Goal: Information Seeking & Learning: Learn about a topic

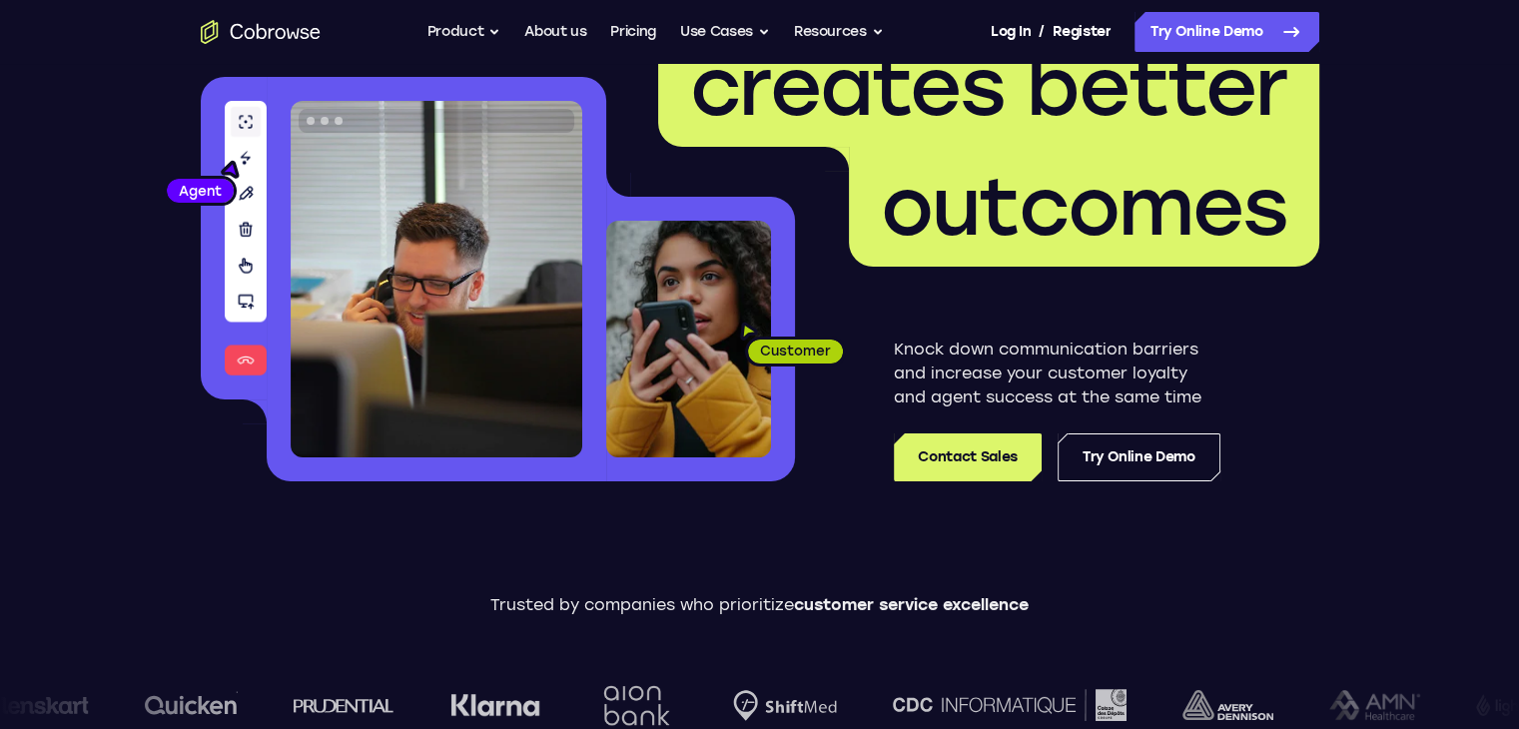
scroll to position [200, 0]
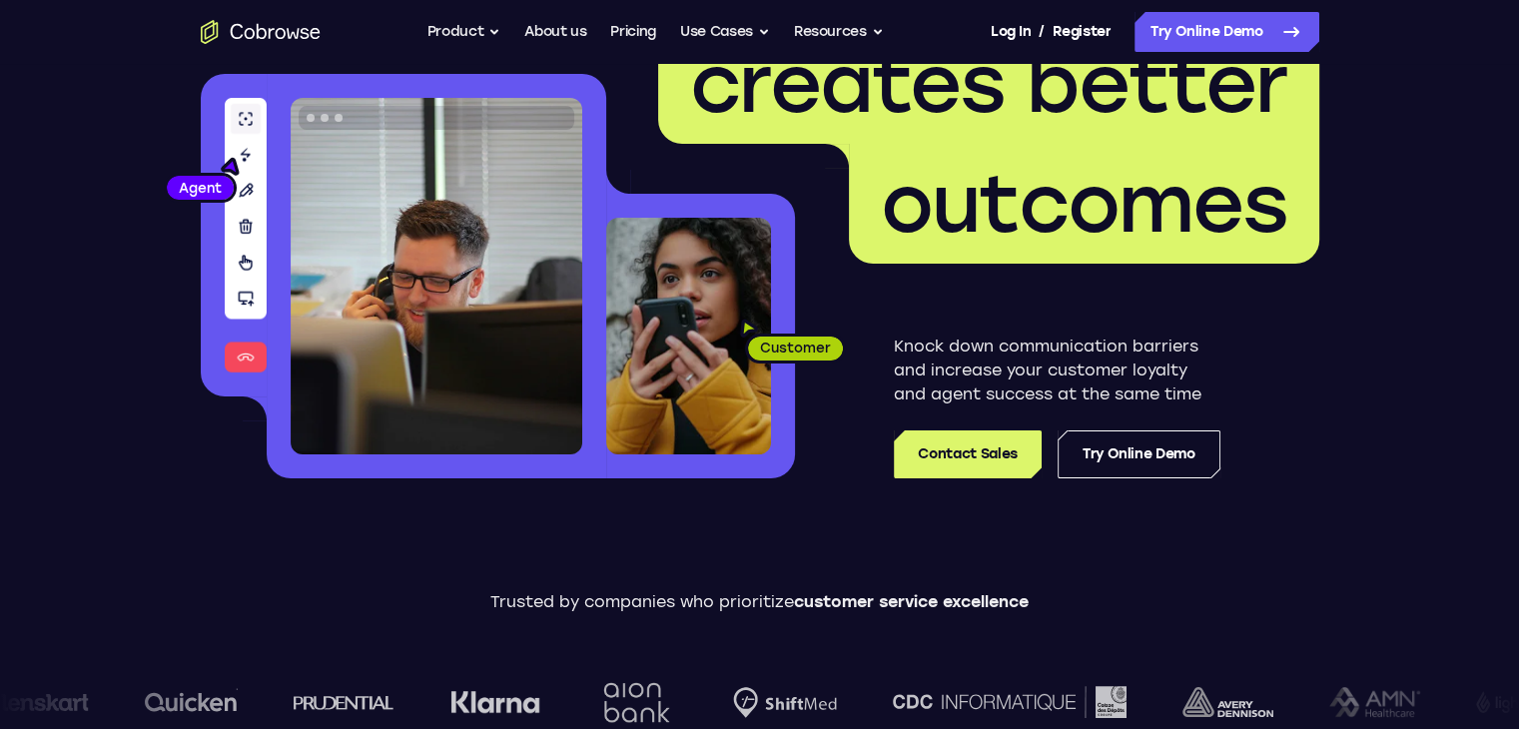
click at [745, 330] on img at bounding box center [688, 336] width 165 height 237
click at [1083, 437] on link "Try Online Demo" at bounding box center [1139, 455] width 163 height 48
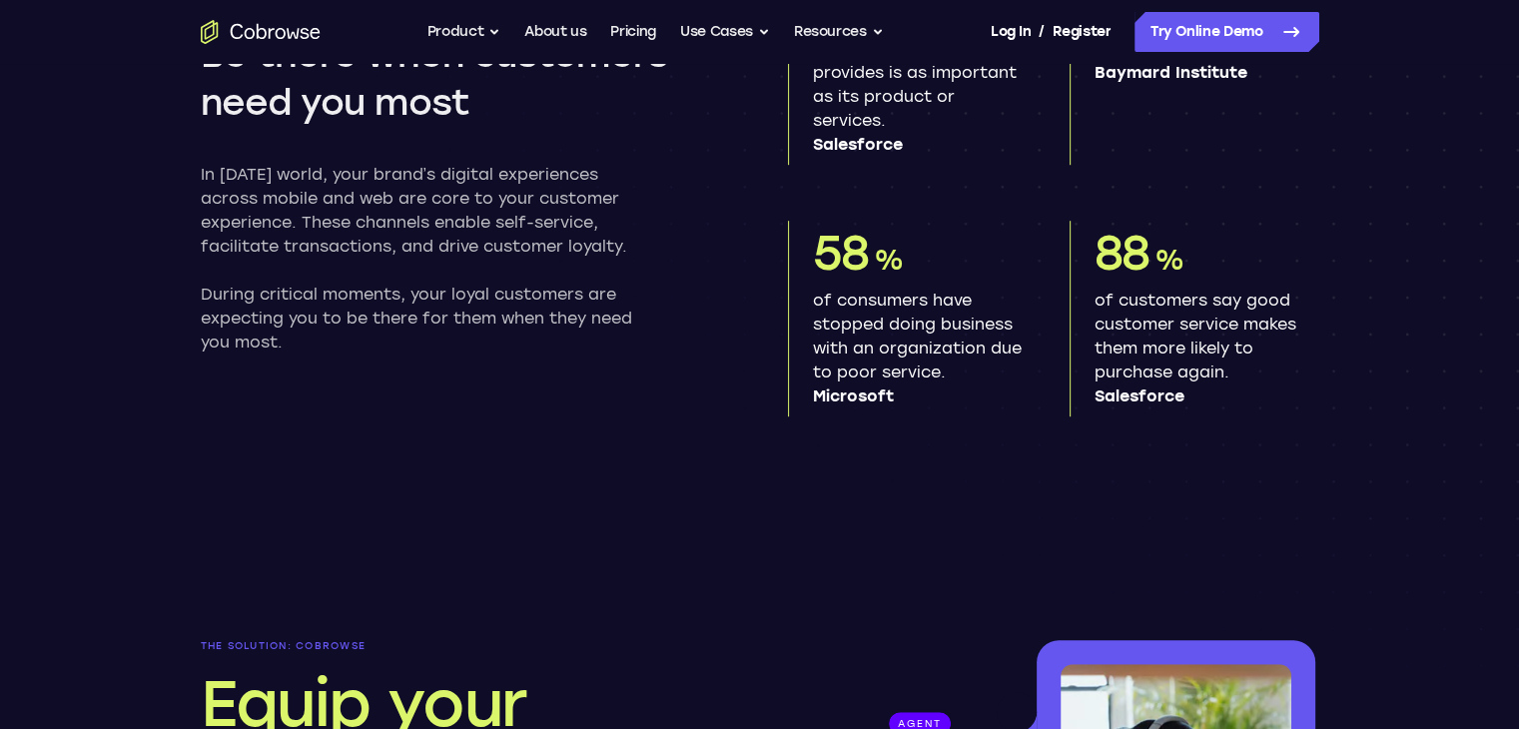
scroll to position [1199, 0]
click at [479, 37] on button "Product" at bounding box center [465, 32] width 74 height 40
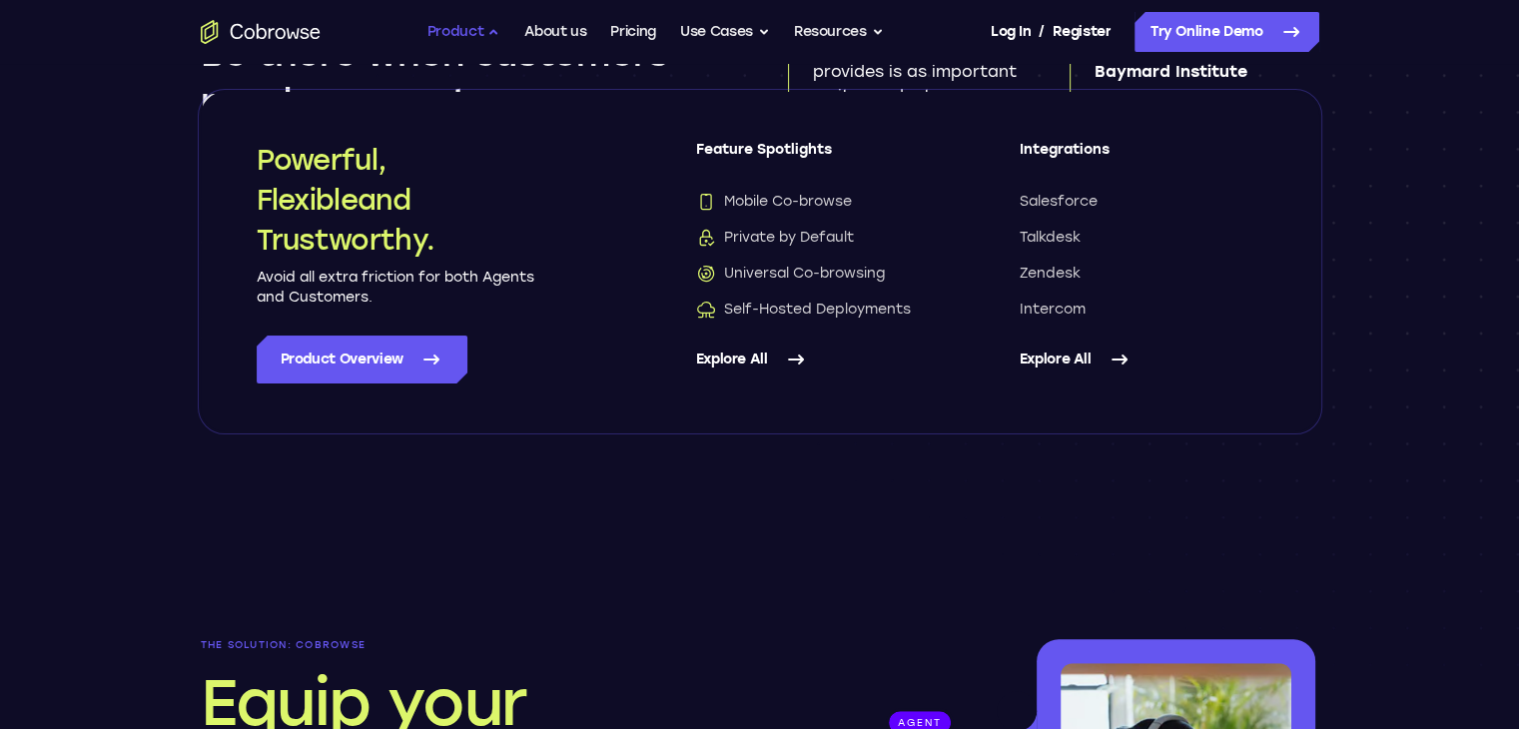
click at [467, 37] on button "Product" at bounding box center [465, 32] width 74 height 40
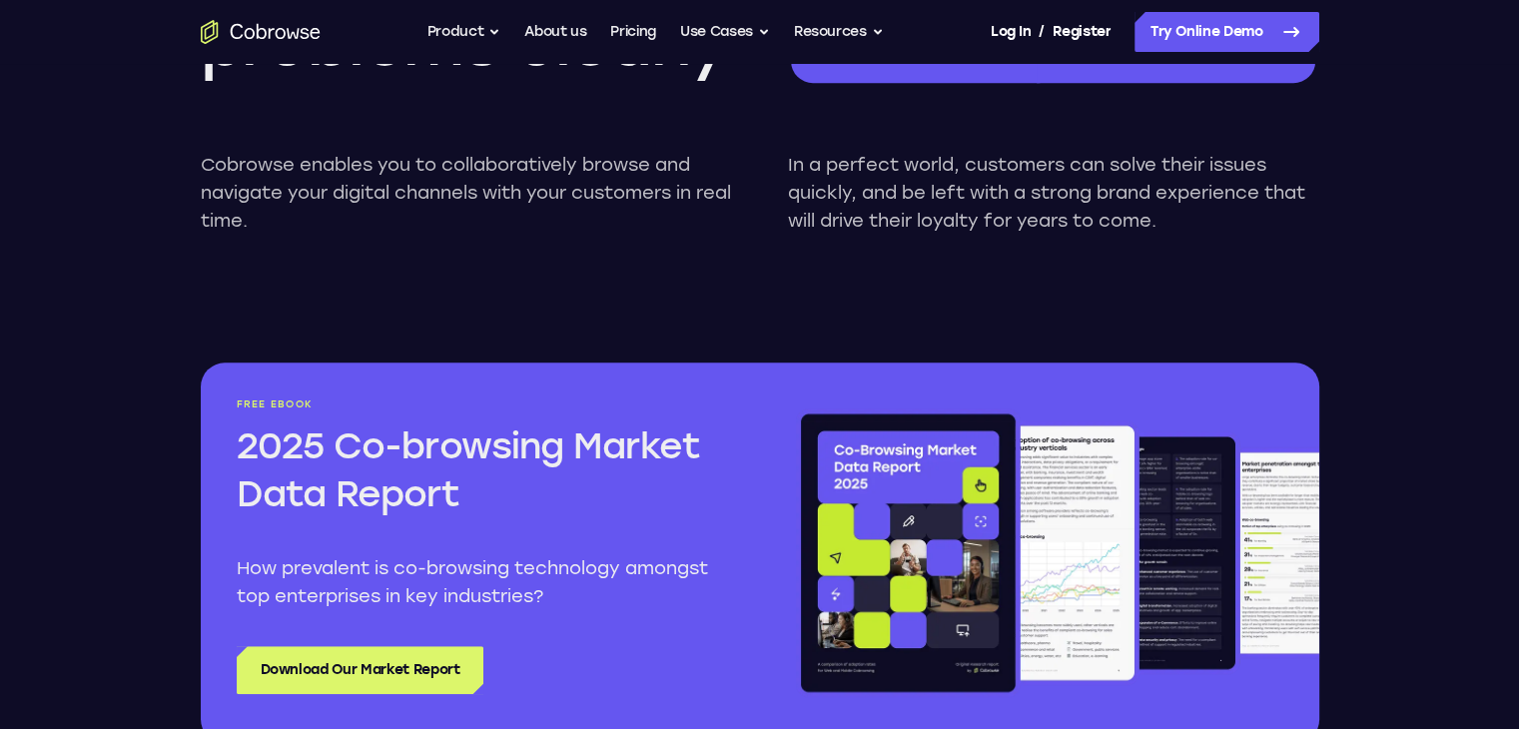
scroll to position [2297, 0]
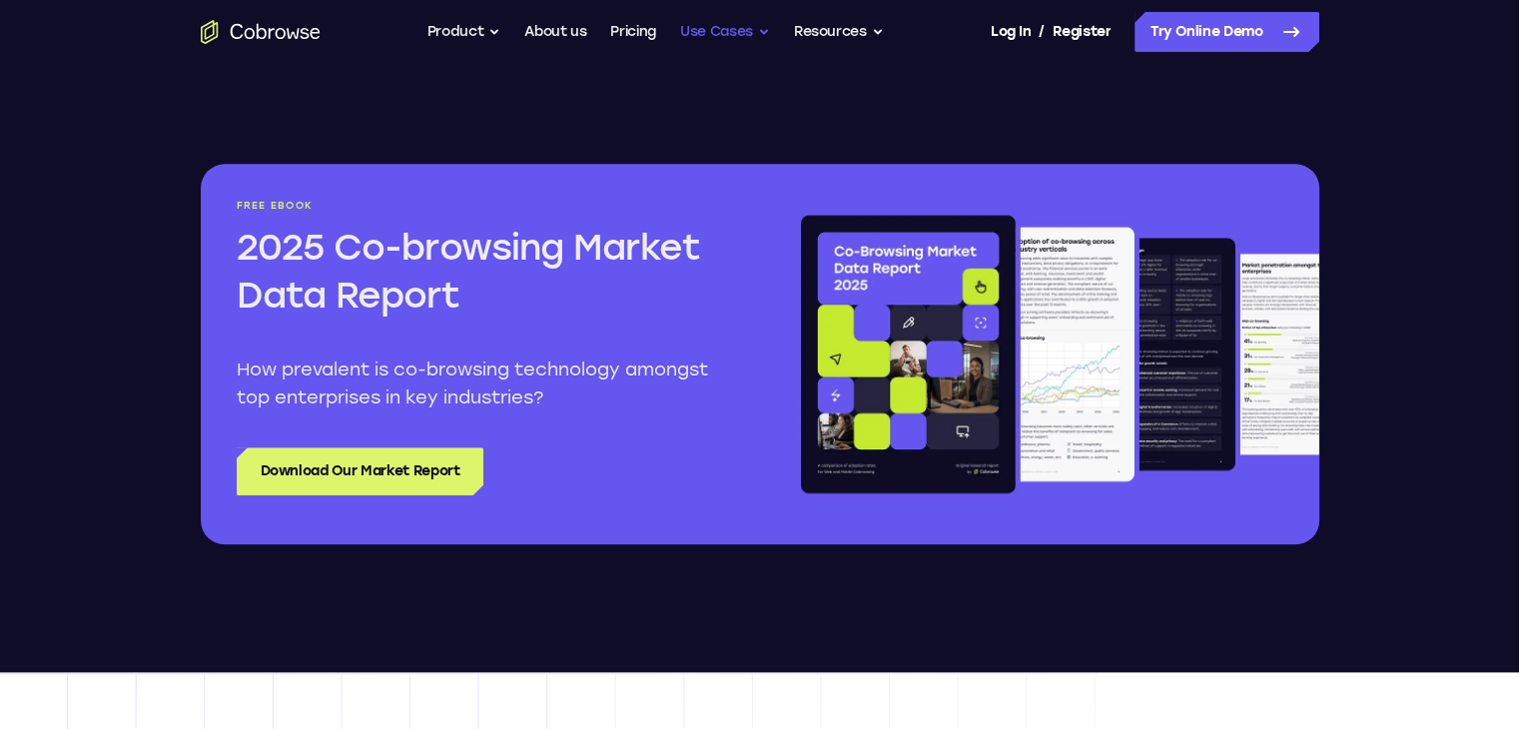
click at [711, 35] on button "Use Cases" at bounding box center [725, 32] width 90 height 40
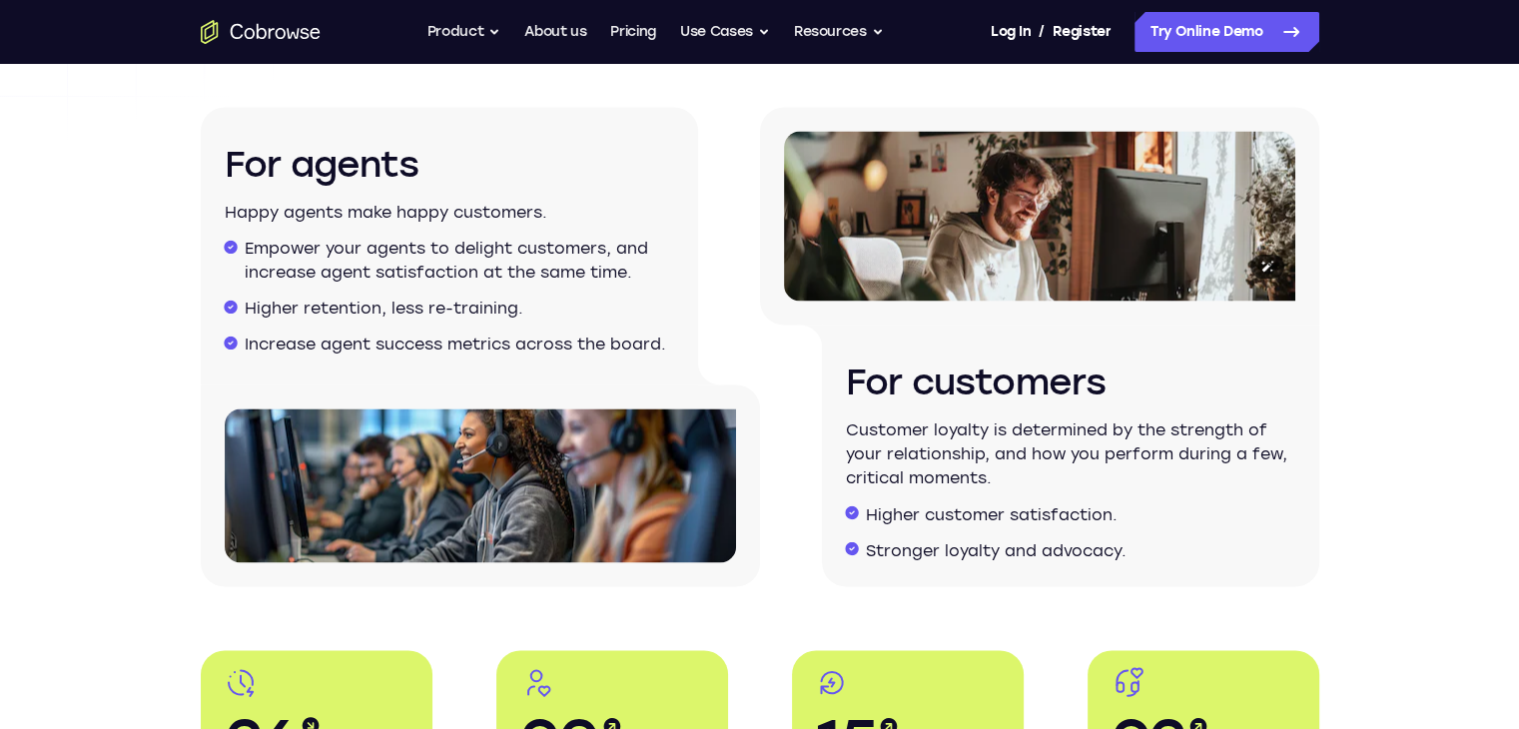
scroll to position [3296, 0]
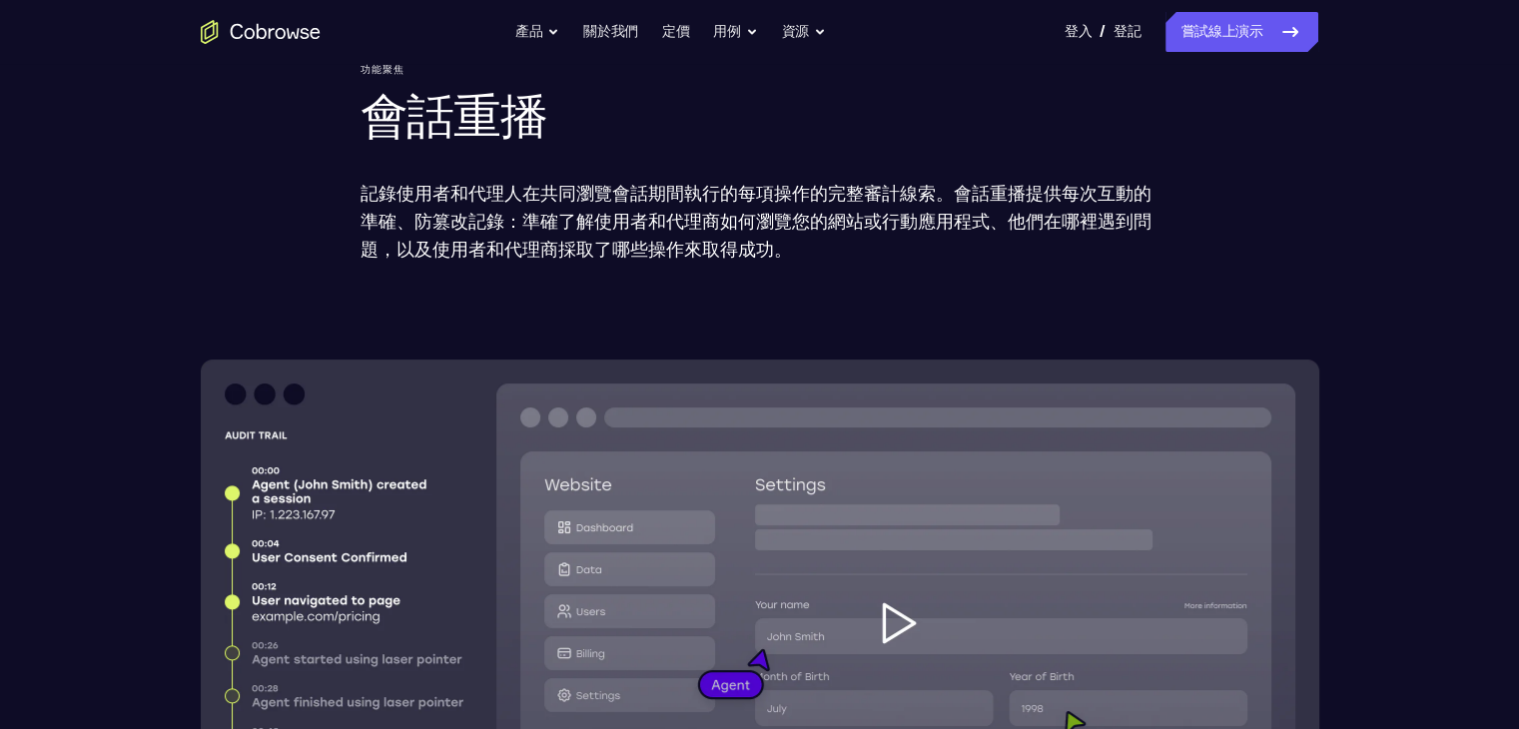
scroll to position [599, 0]
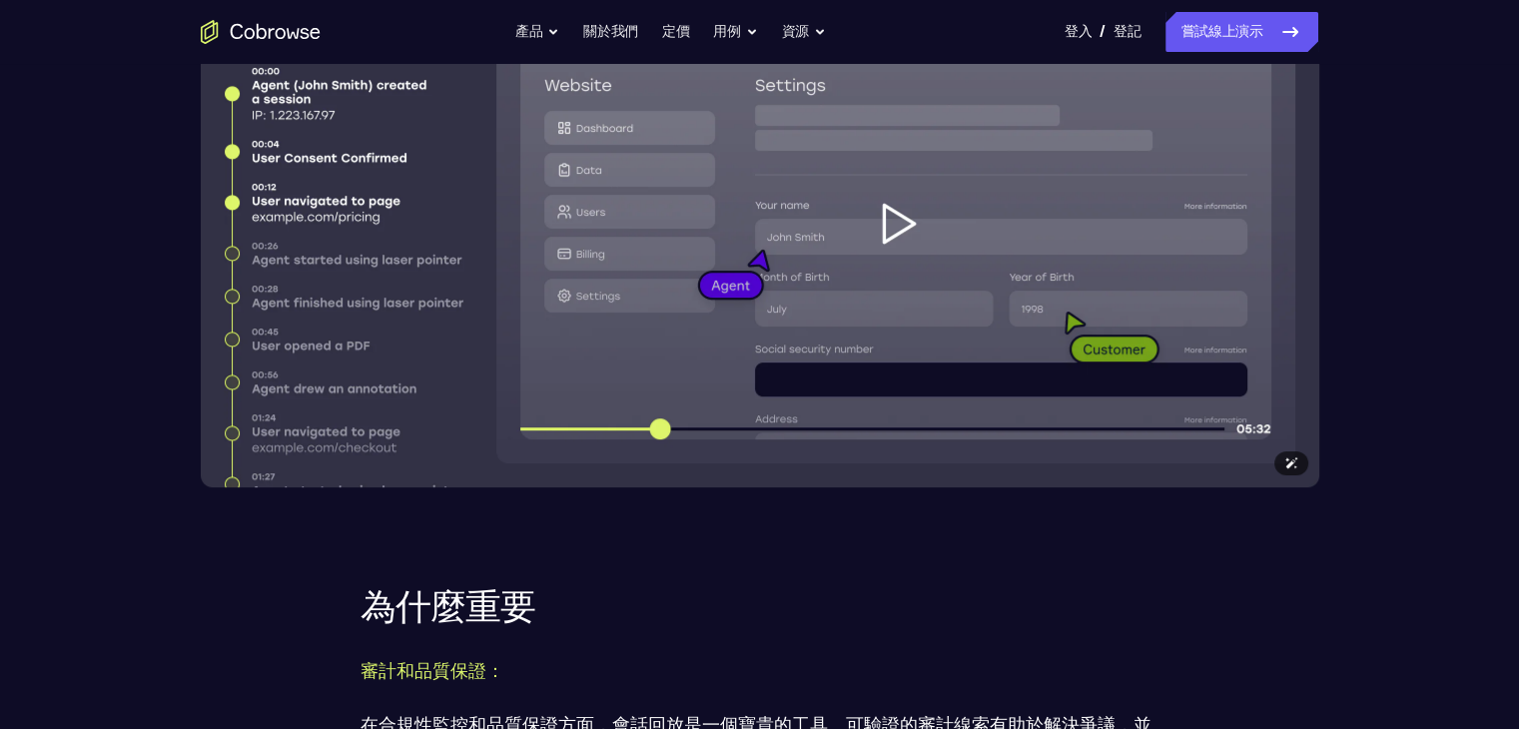
click at [888, 229] on img at bounding box center [760, 223] width 1119 height 527
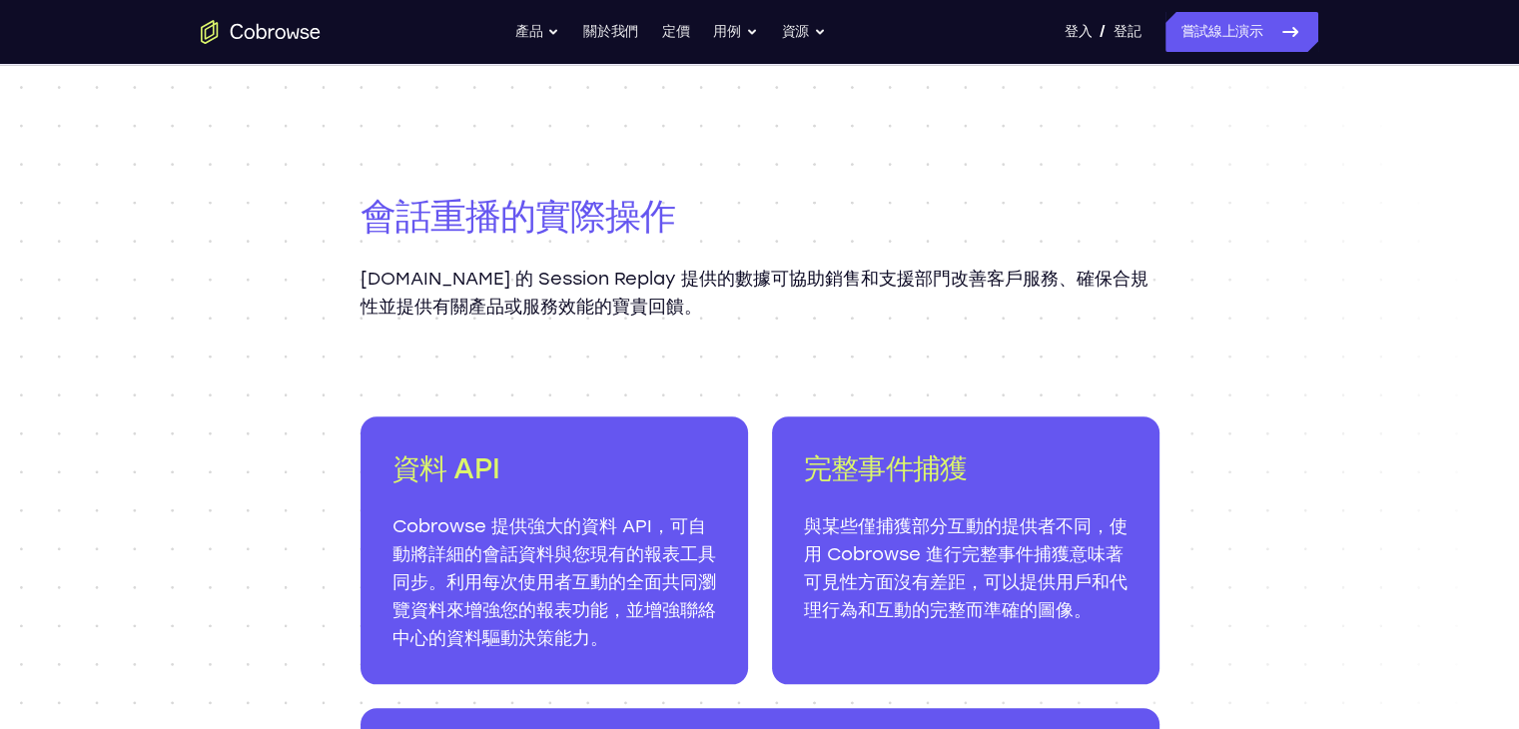
scroll to position [1898, 0]
